Goal: Navigation & Orientation: Find specific page/section

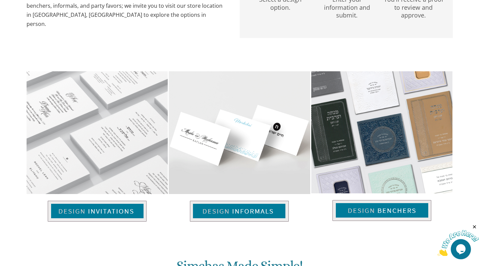
scroll to position [403, 0]
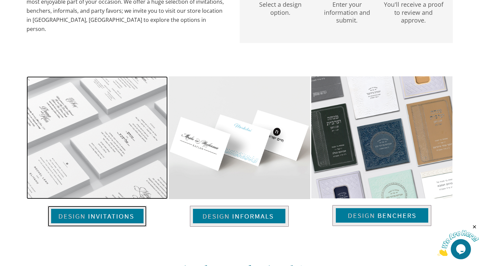
click at [118, 215] on img at bounding box center [97, 216] width 99 height 21
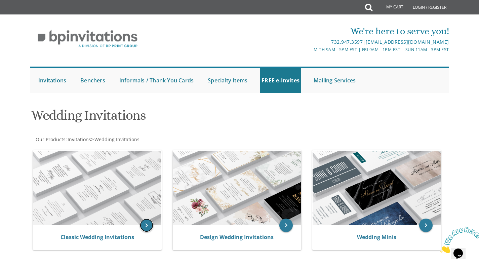
click at [148, 225] on icon "keyboard_arrow_right" at bounding box center [146, 225] width 13 height 13
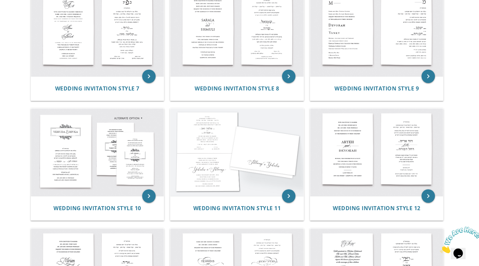
scroll to position [407, 0]
